Goal: Information Seeking & Learning: Learn about a topic

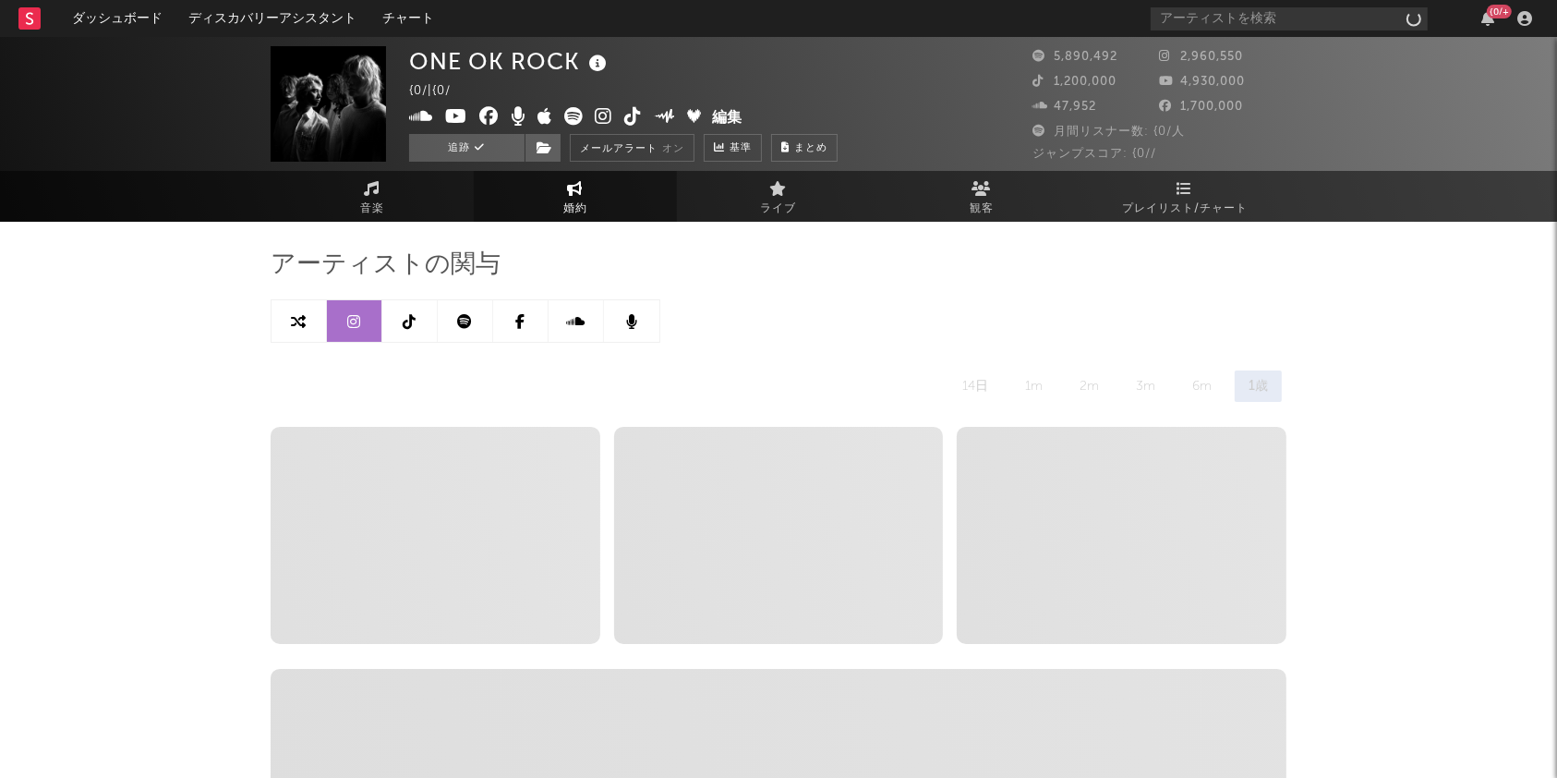
select select "6m"
click at [1209, 19] on input "text" at bounding box center [1289, 18] width 277 height 23
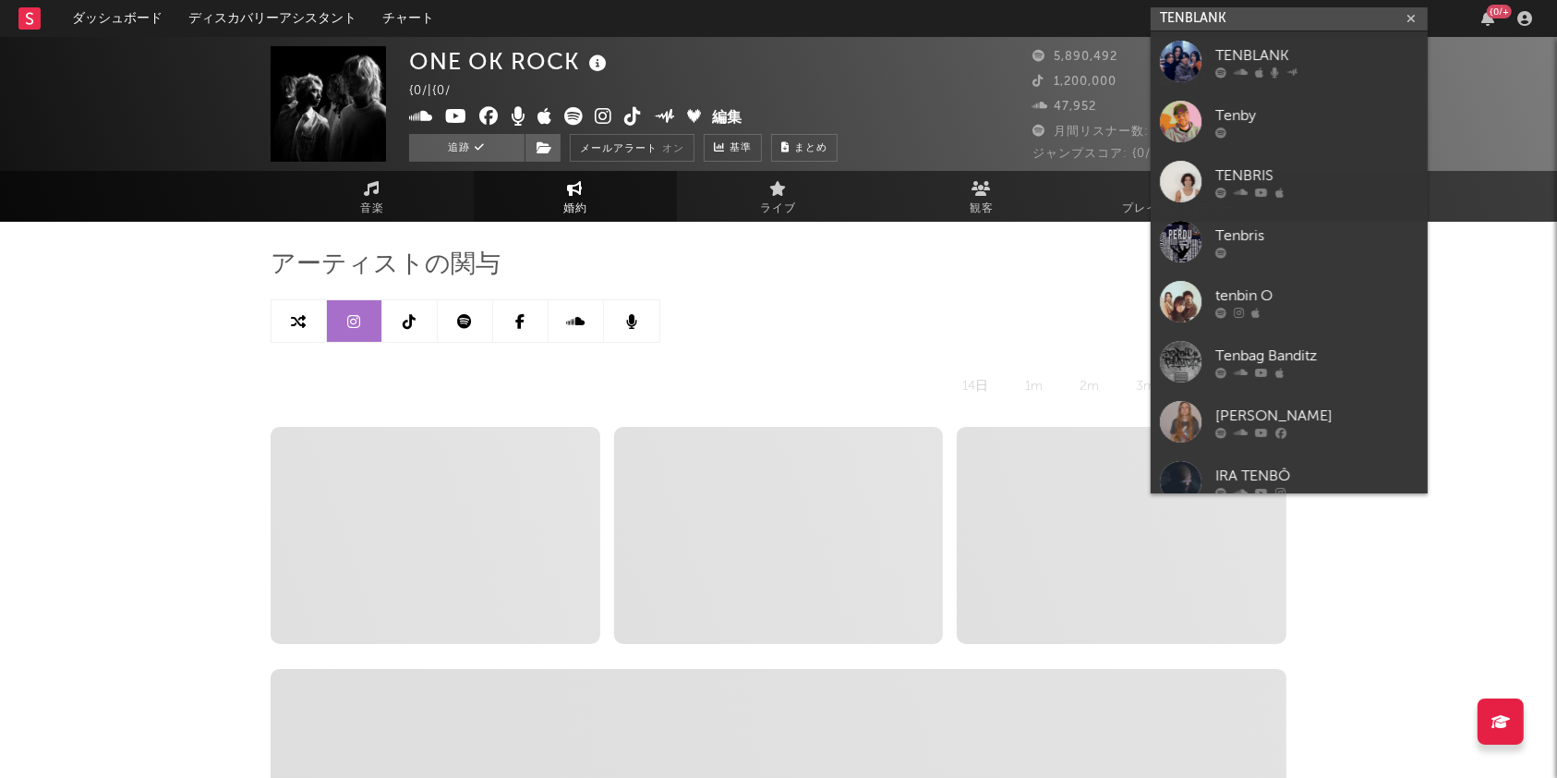
type input "TENBLANK"
click at [1247, 52] on div "TENBLANK" at bounding box center [1316, 55] width 203 height 22
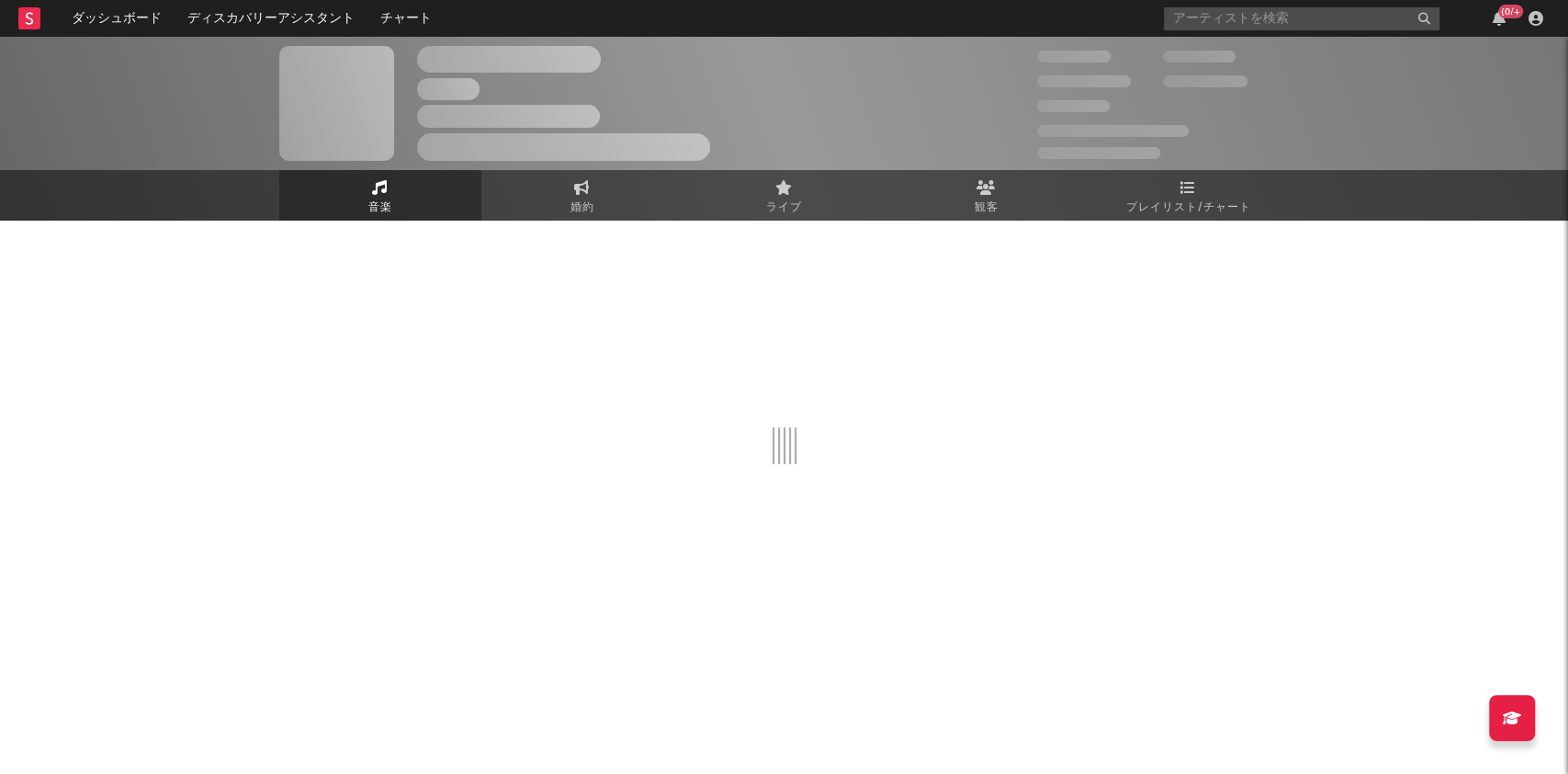
select select "1w"
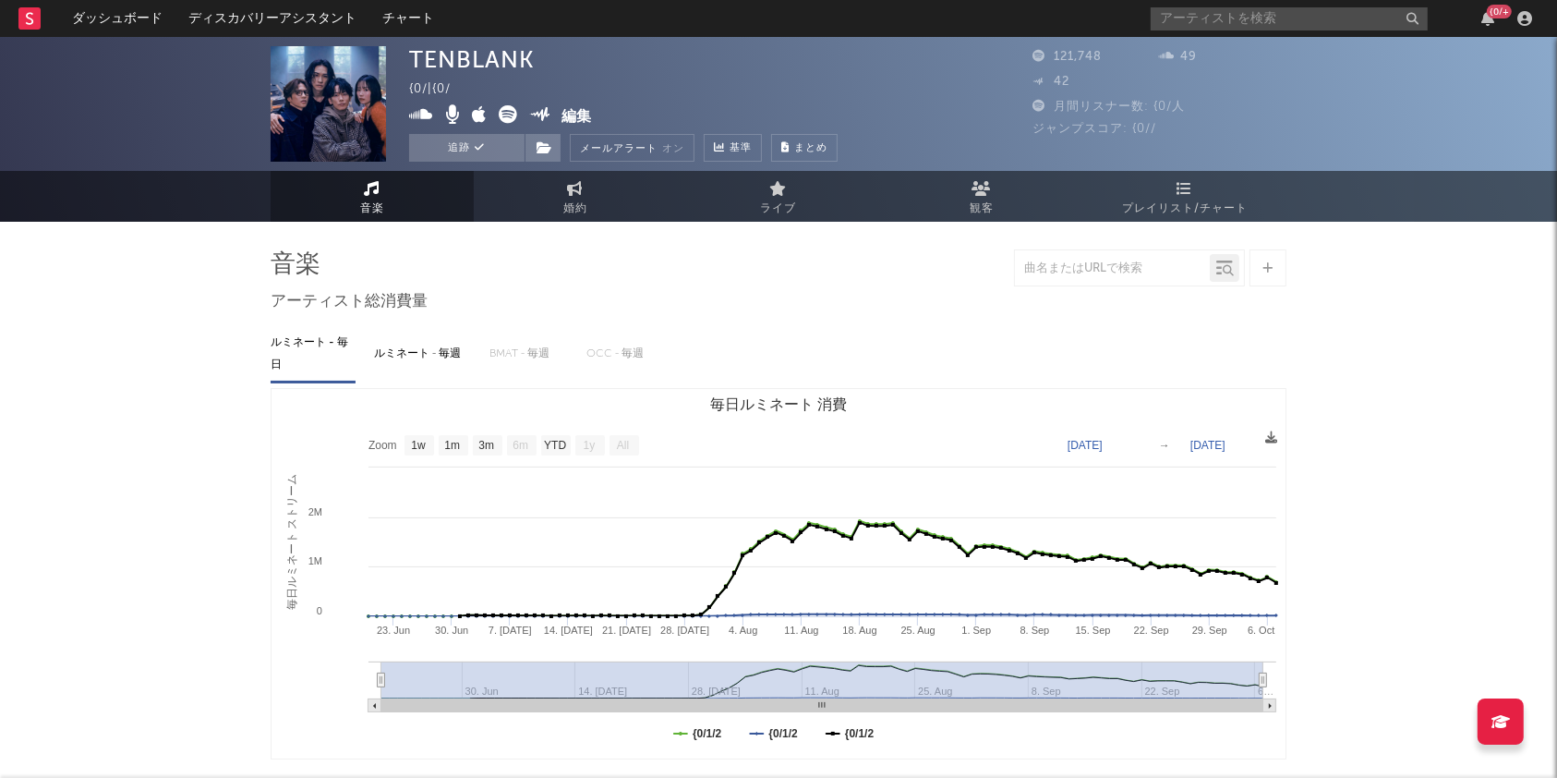
click at [1197, 202] on span "プレイリスト/チャート" at bounding box center [1185, 209] width 126 height 22
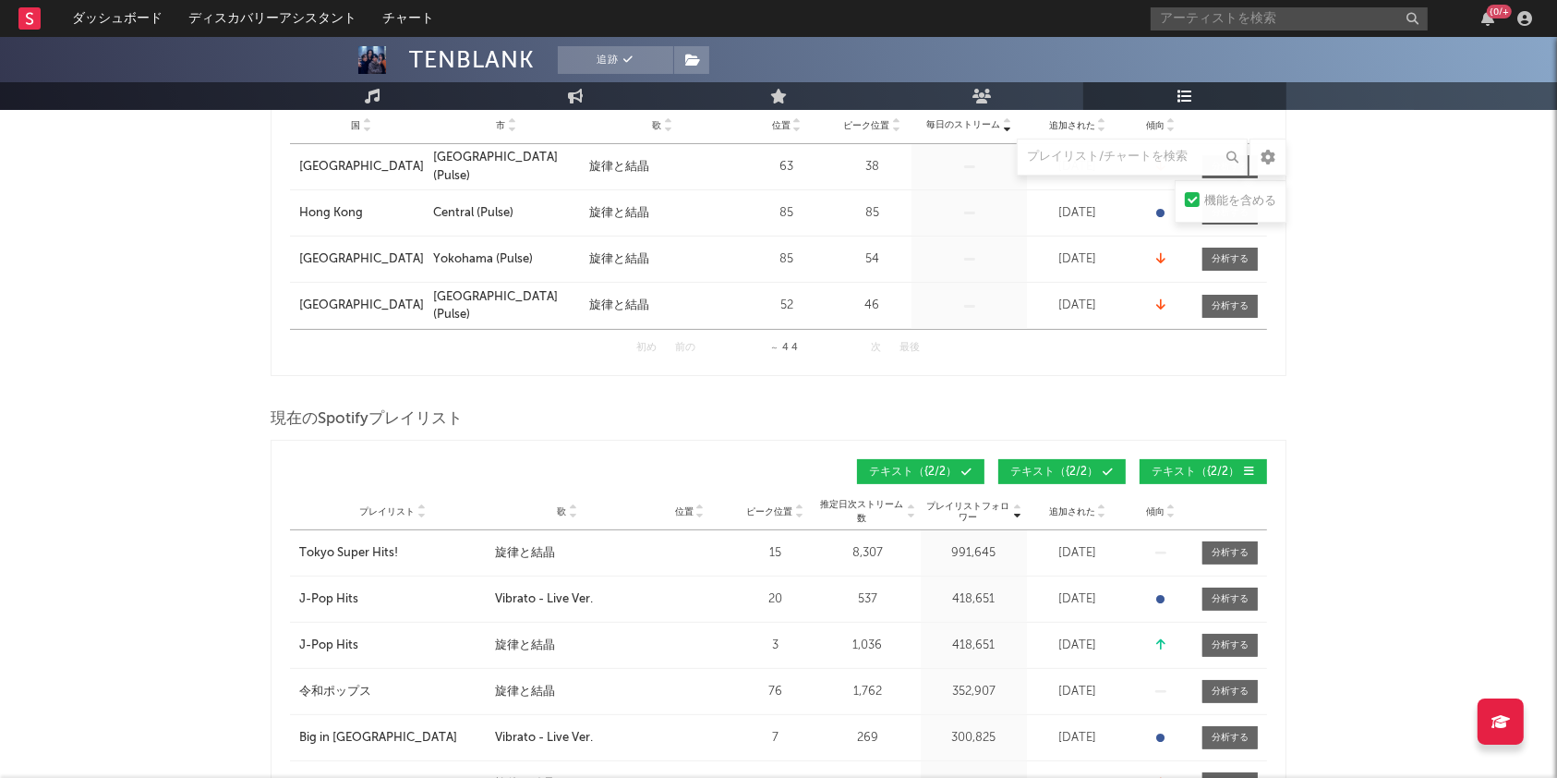
scroll to position [492, 0]
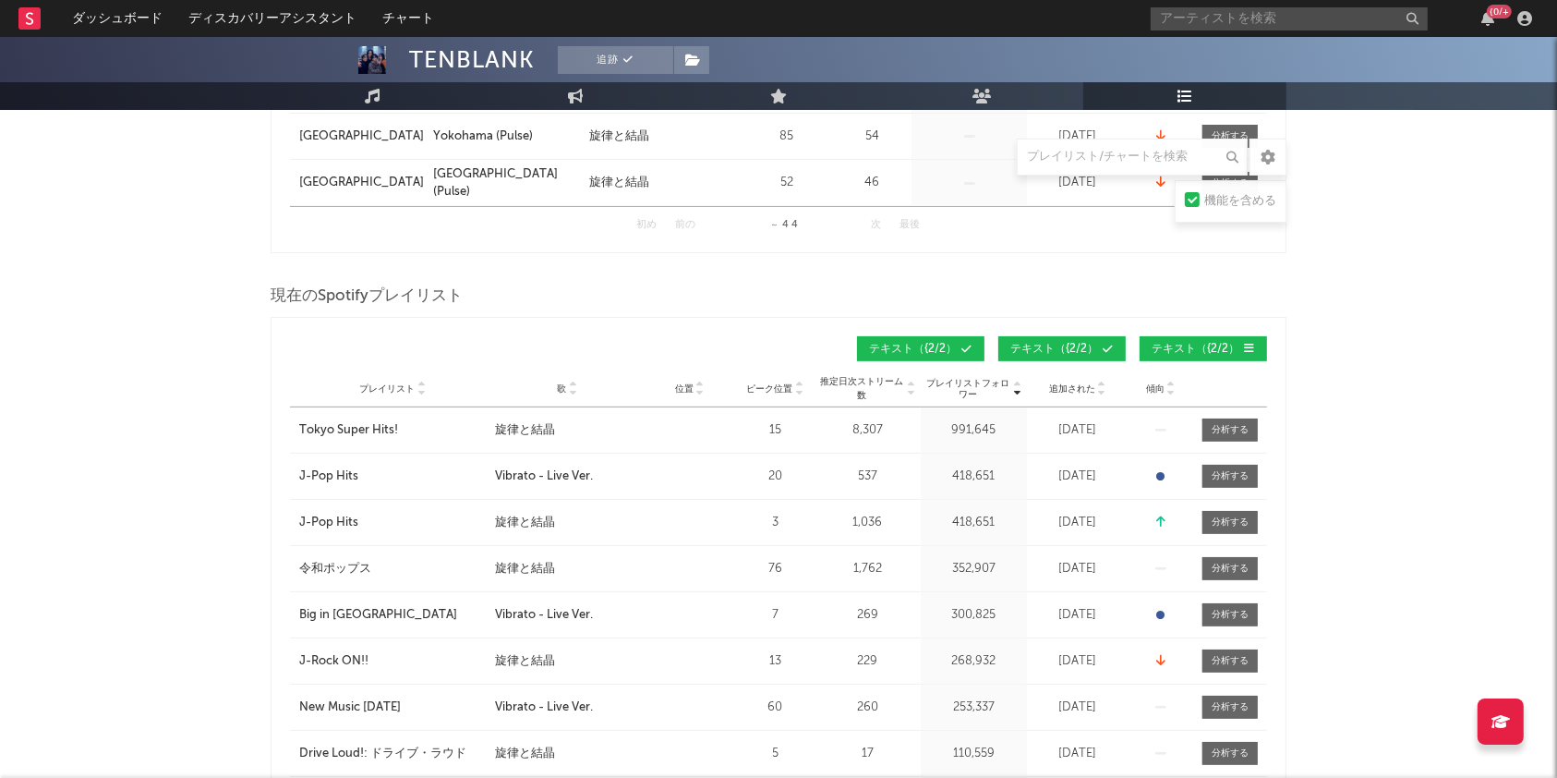
click at [575, 389] on icon at bounding box center [572, 392] width 9 height 7
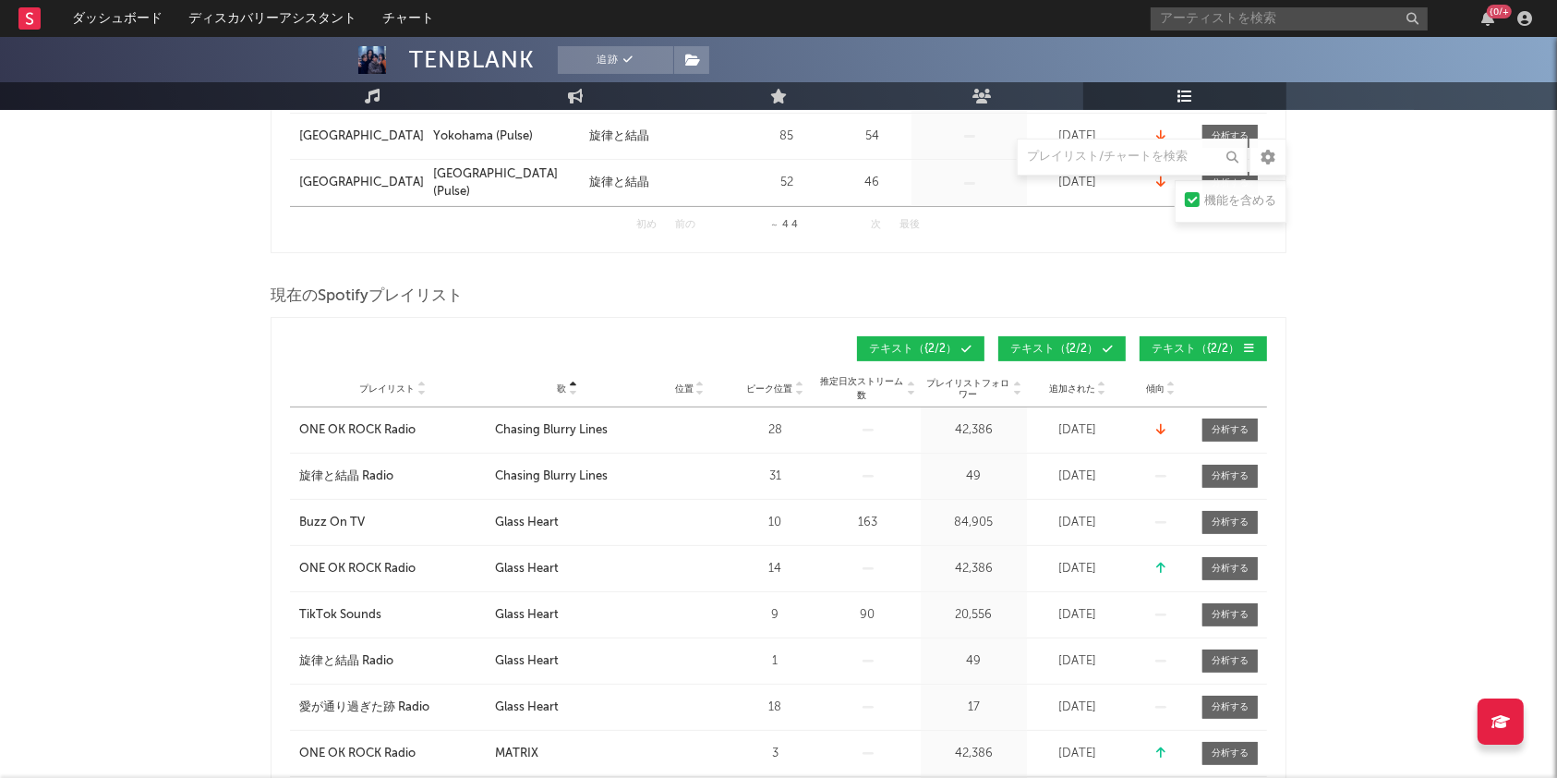
click at [575, 381] on icon at bounding box center [572, 384] width 9 height 7
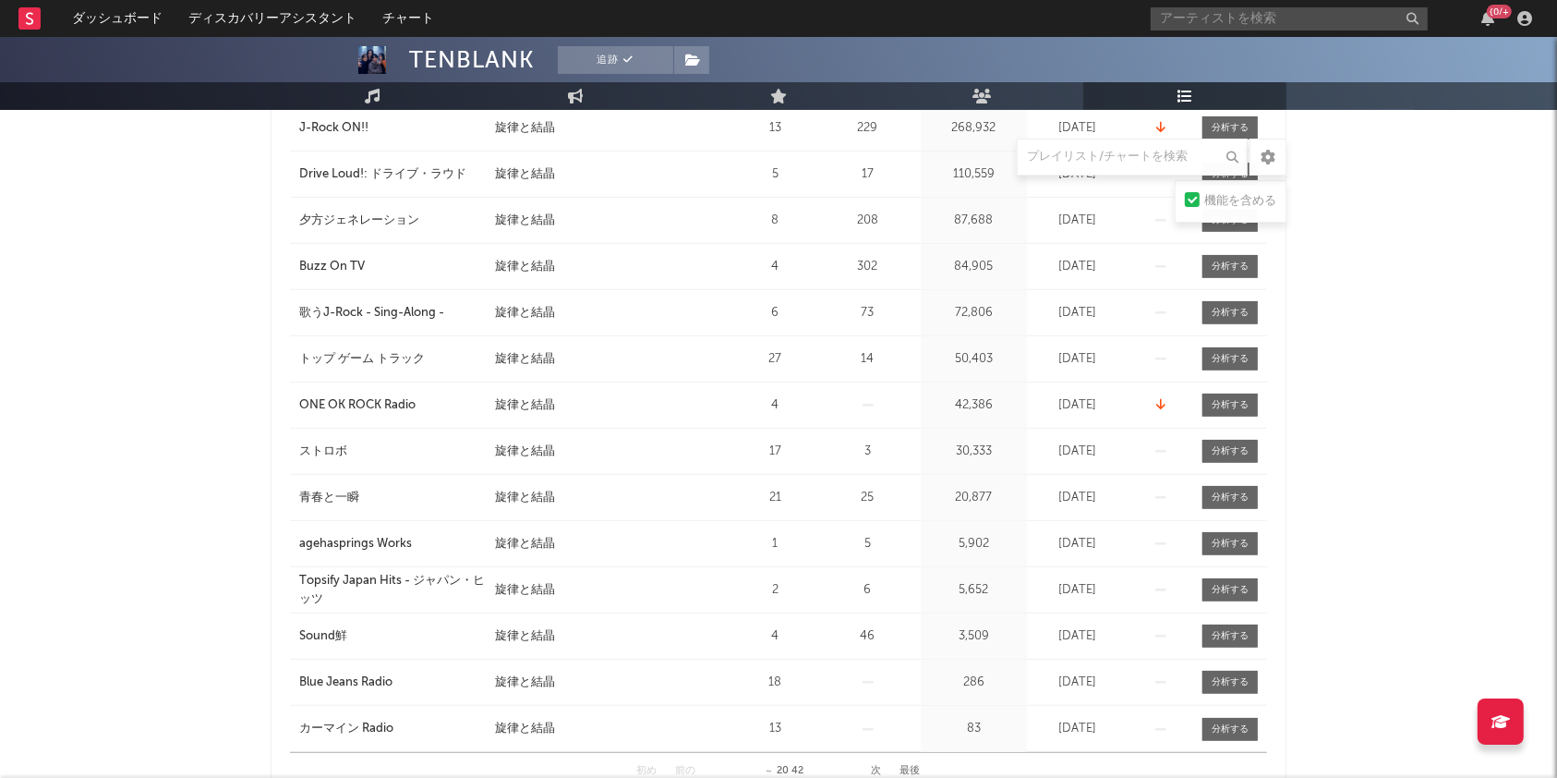
scroll to position [1231, 0]
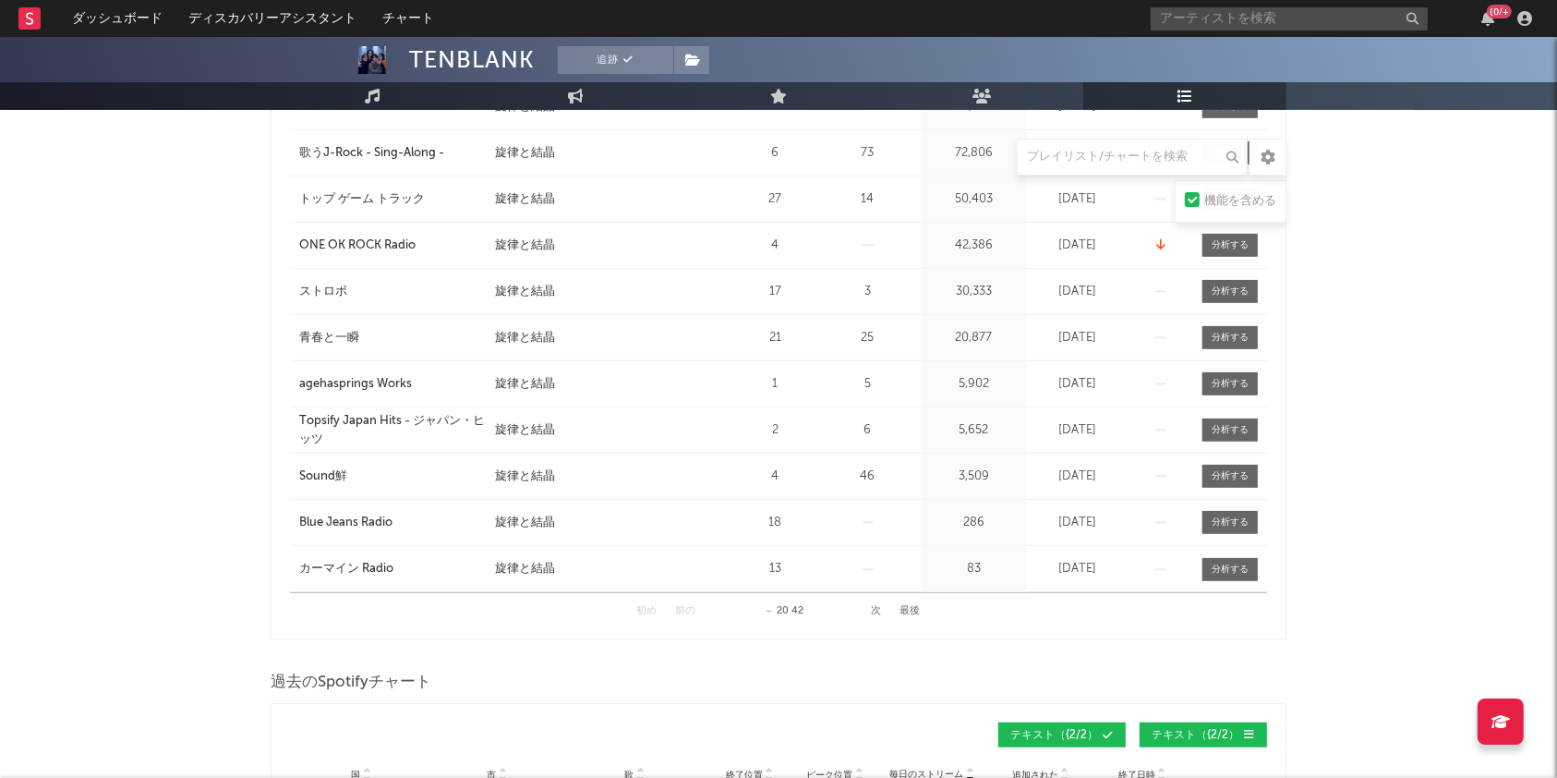
click at [879, 606] on button "次" at bounding box center [877, 611] width 10 height 10
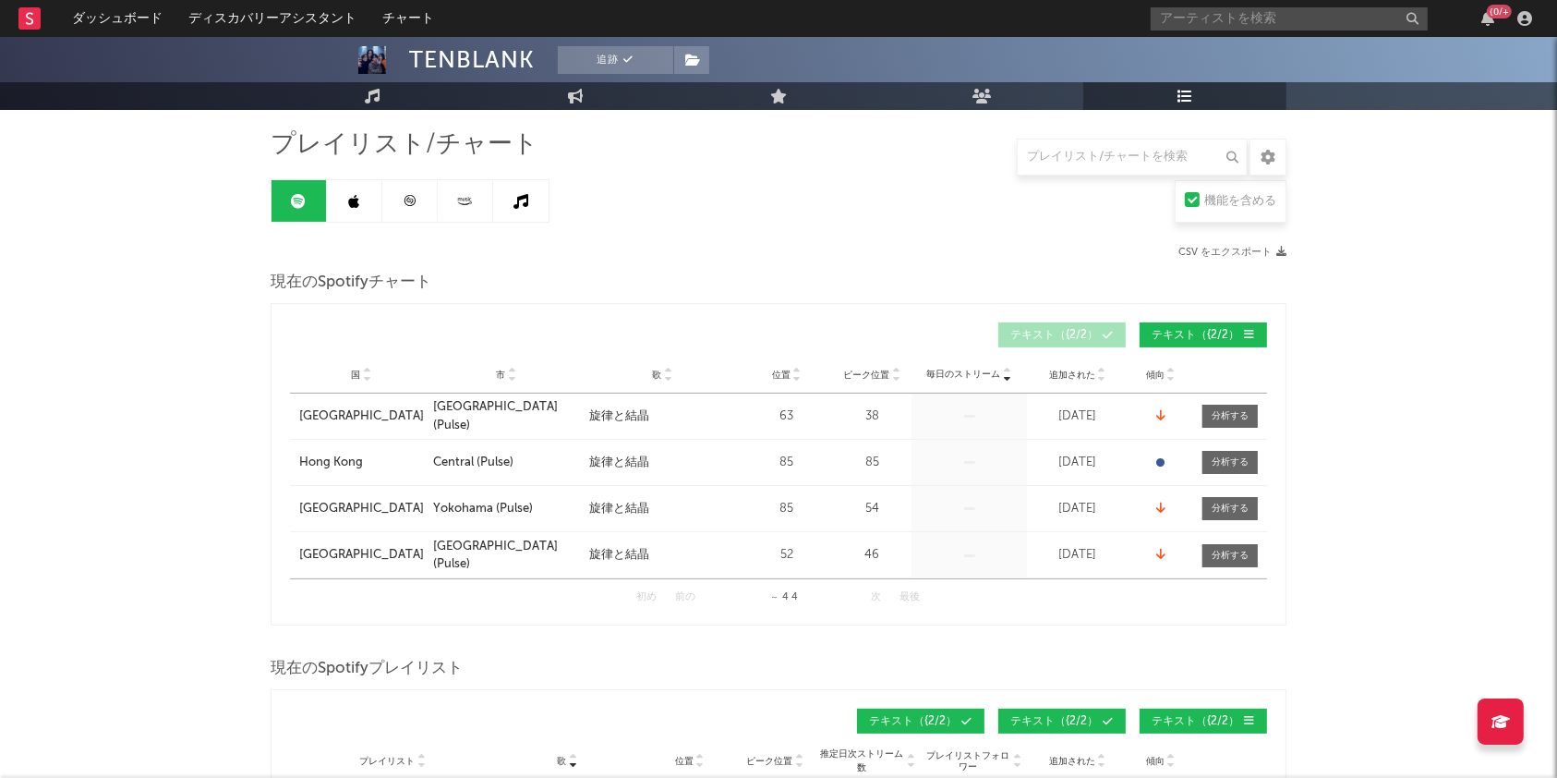
scroll to position [0, 0]
